Goal: Information Seeking & Learning: Check status

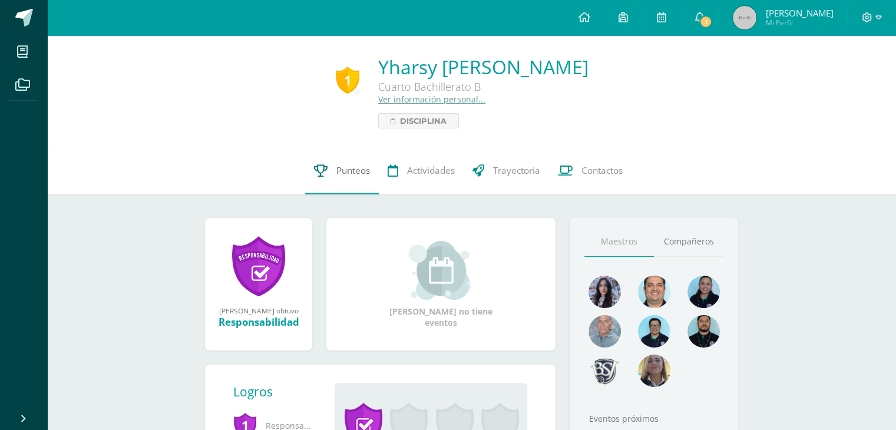
click at [365, 169] on span "Punteos" at bounding box center [353, 170] width 34 height 12
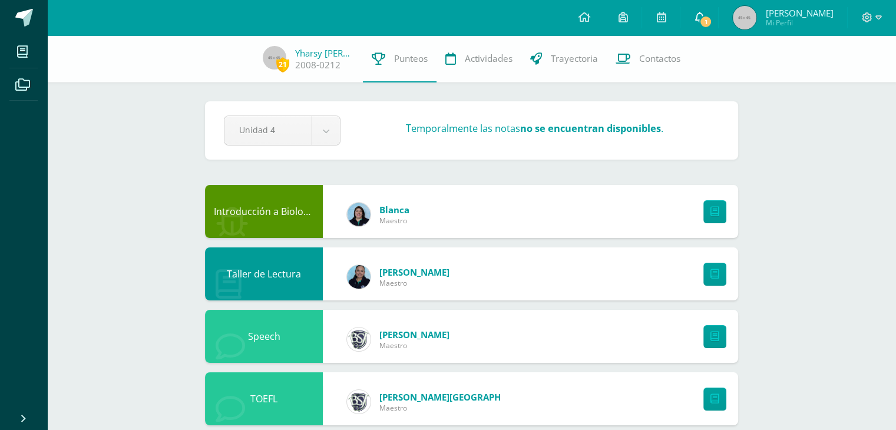
click at [718, 19] on link "1" at bounding box center [699, 17] width 38 height 35
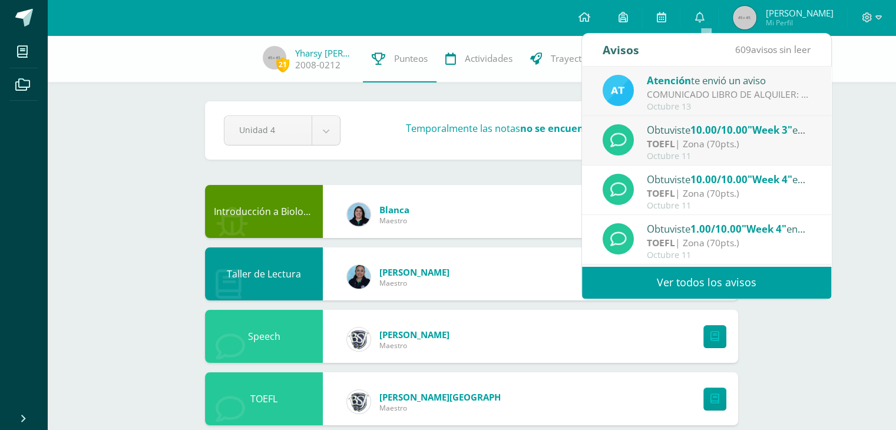
click at [707, 90] on div "COMUNICADO LIBRO DE ALQUILER: Estimados padres de familia, Les compartimos info…" at bounding box center [729, 95] width 164 height 14
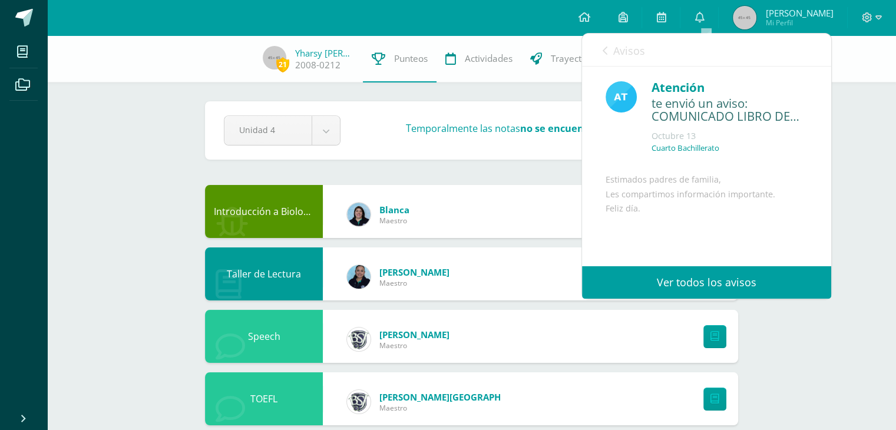
click at [611, 48] on link "Avisos" at bounding box center [624, 51] width 42 height 34
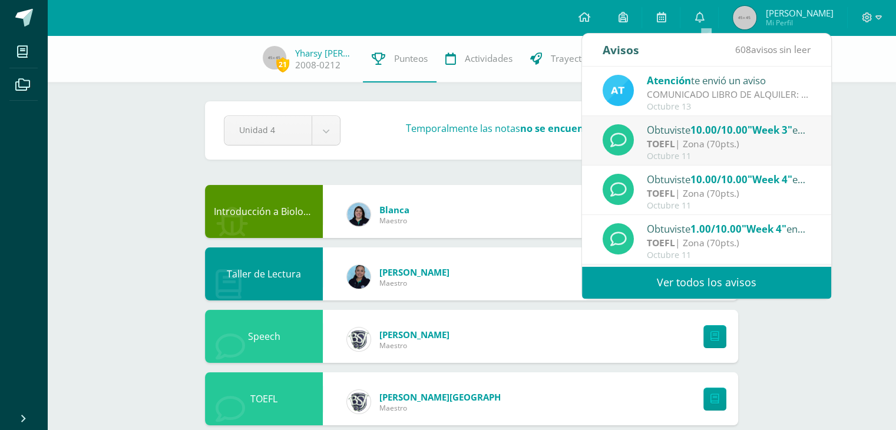
click at [722, 146] on div "TOEFL | Zona (70pts.)" at bounding box center [729, 144] width 164 height 14
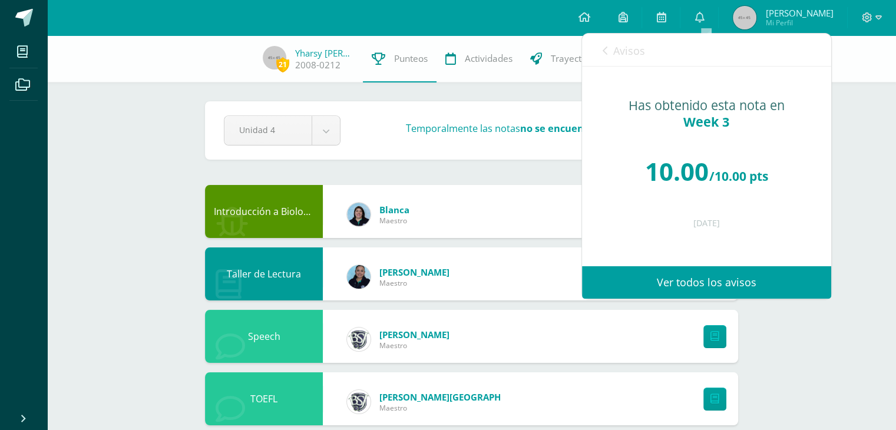
click at [603, 51] on icon at bounding box center [605, 50] width 5 height 9
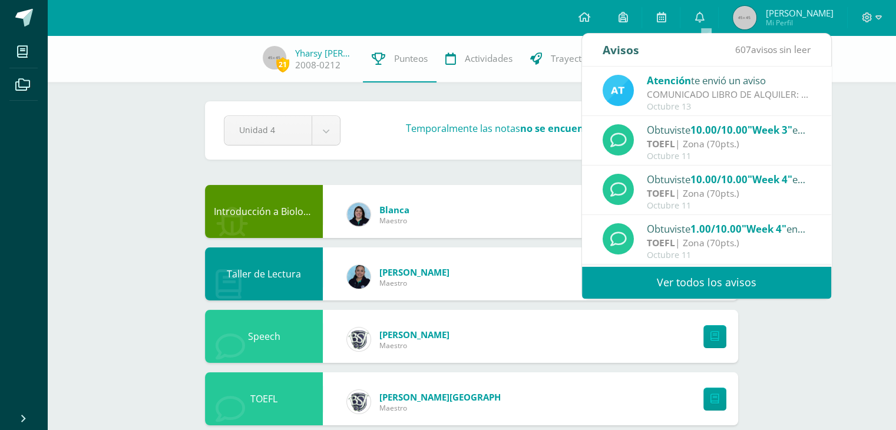
click at [635, 93] on div "Atención te envió un aviso COMUNICADO LIBRO DE ALQUILER: Estimados padres de fa…" at bounding box center [707, 91] width 208 height 39
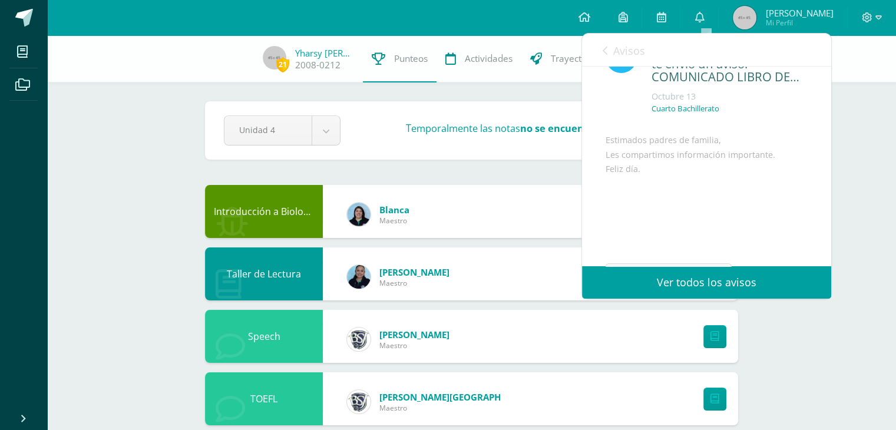
scroll to position [59, 0]
